Goal: Transaction & Acquisition: Download file/media

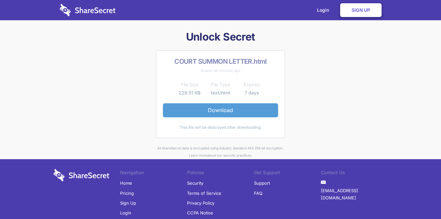
click at [220, 111] on link "Download" at bounding box center [220, 110] width 115 height 14
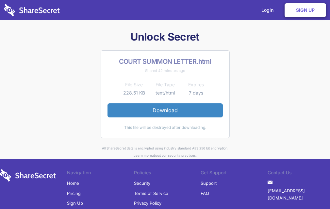
click at [181, 91] on td "text/html" at bounding box center [165, 93] width 31 height 8
